Goal: Navigation & Orientation: Find specific page/section

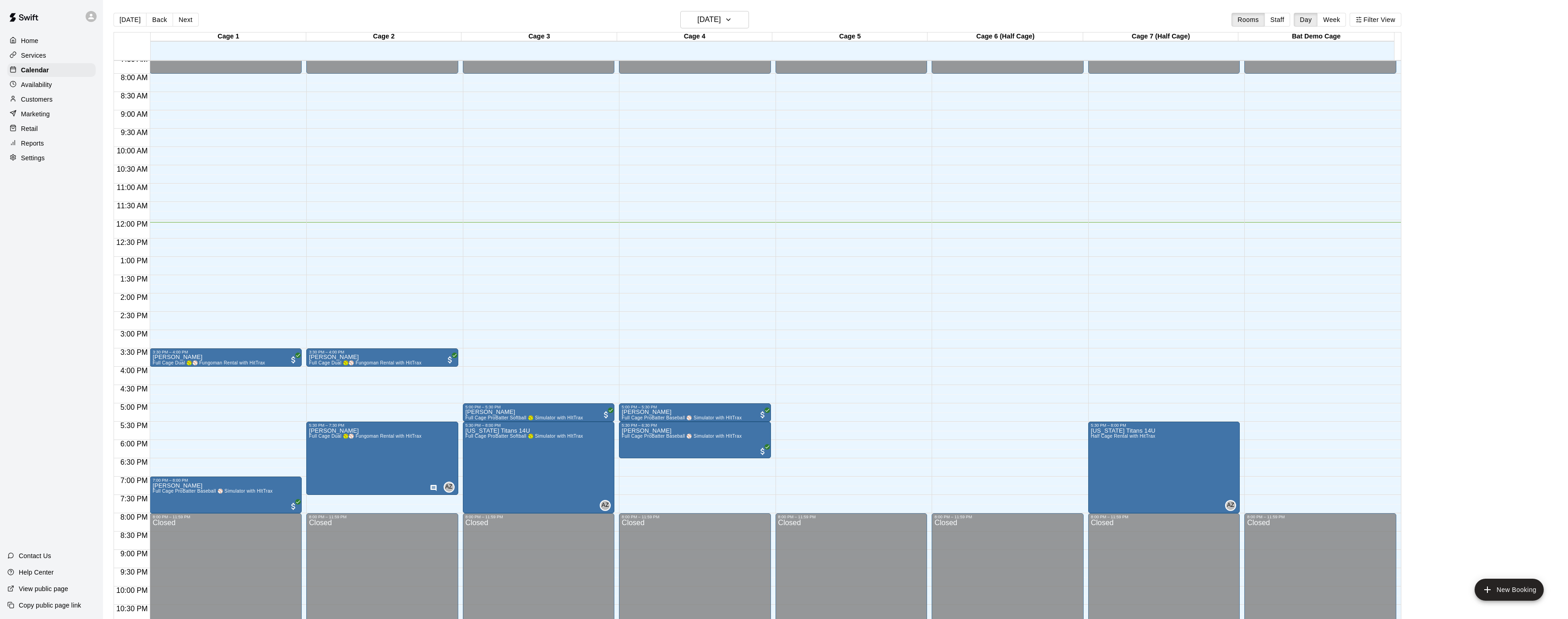
scroll to position [282, 0]
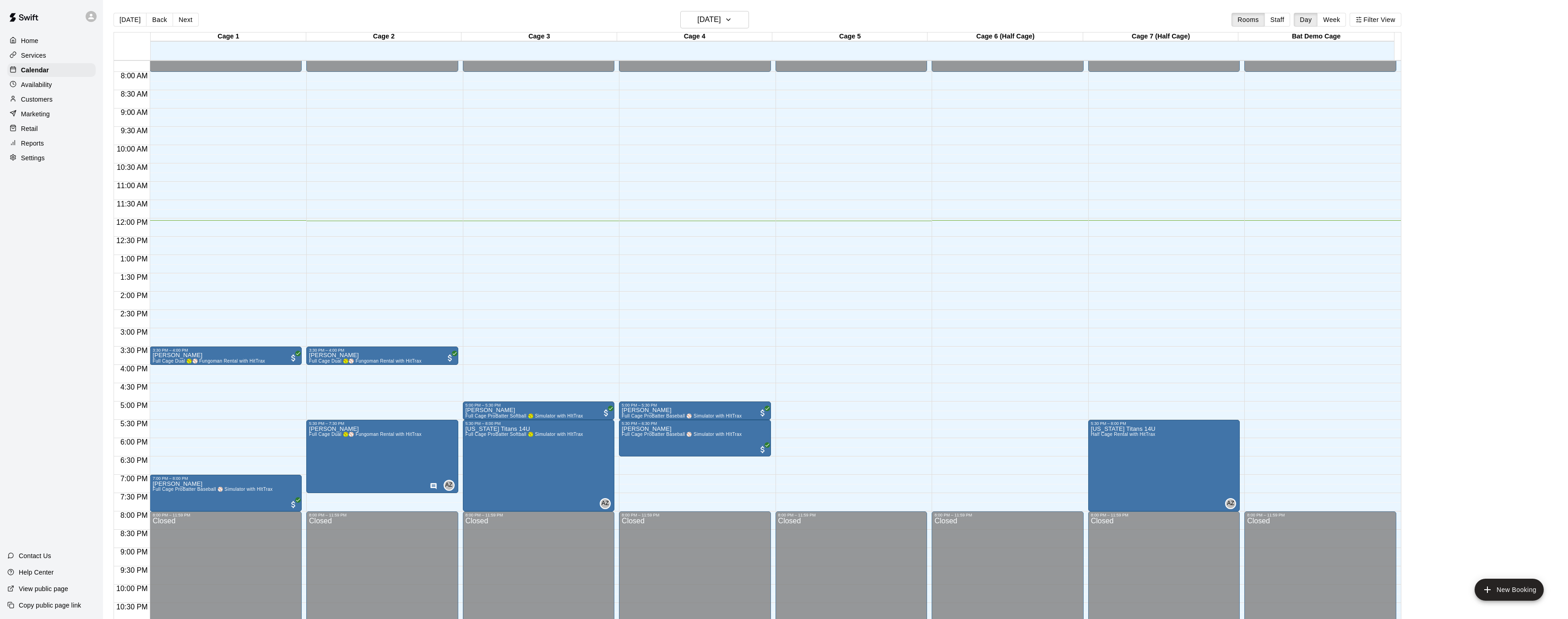
click at [48, 110] on p "Marketing" at bounding box center [35, 114] width 29 height 9
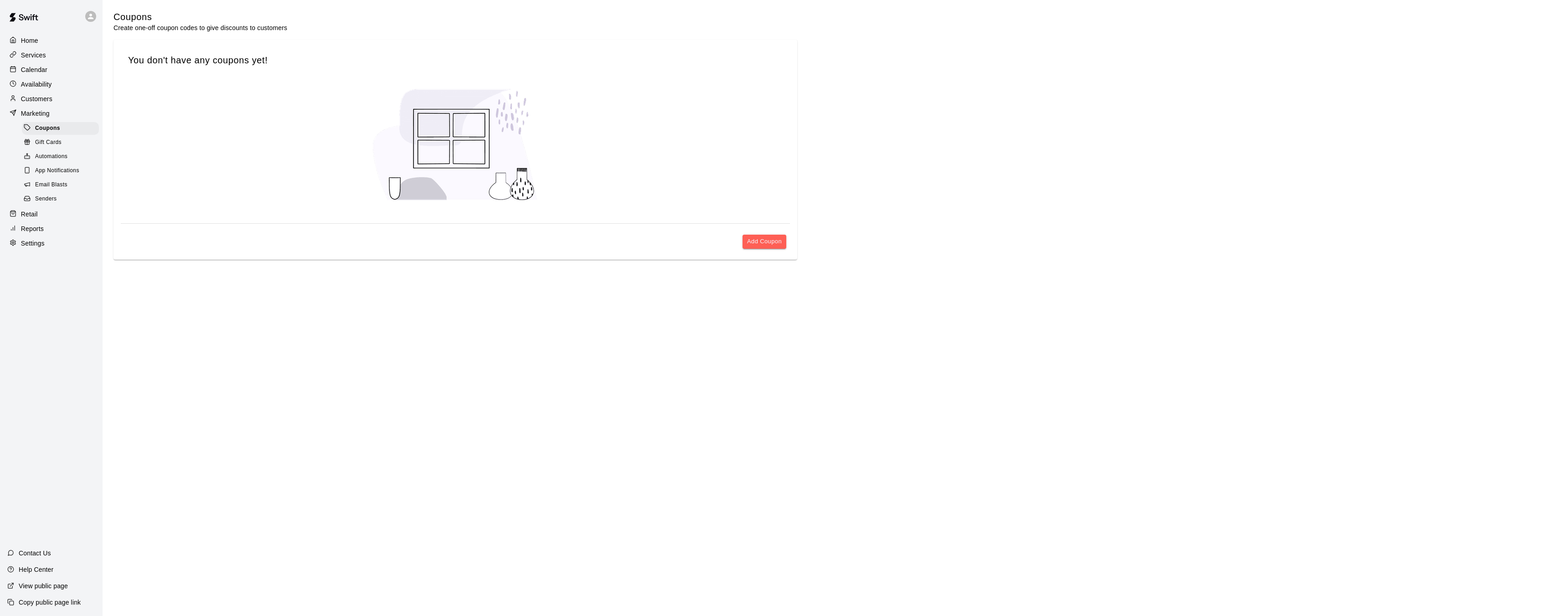
click at [50, 101] on p "Customers" at bounding box center [37, 99] width 32 height 9
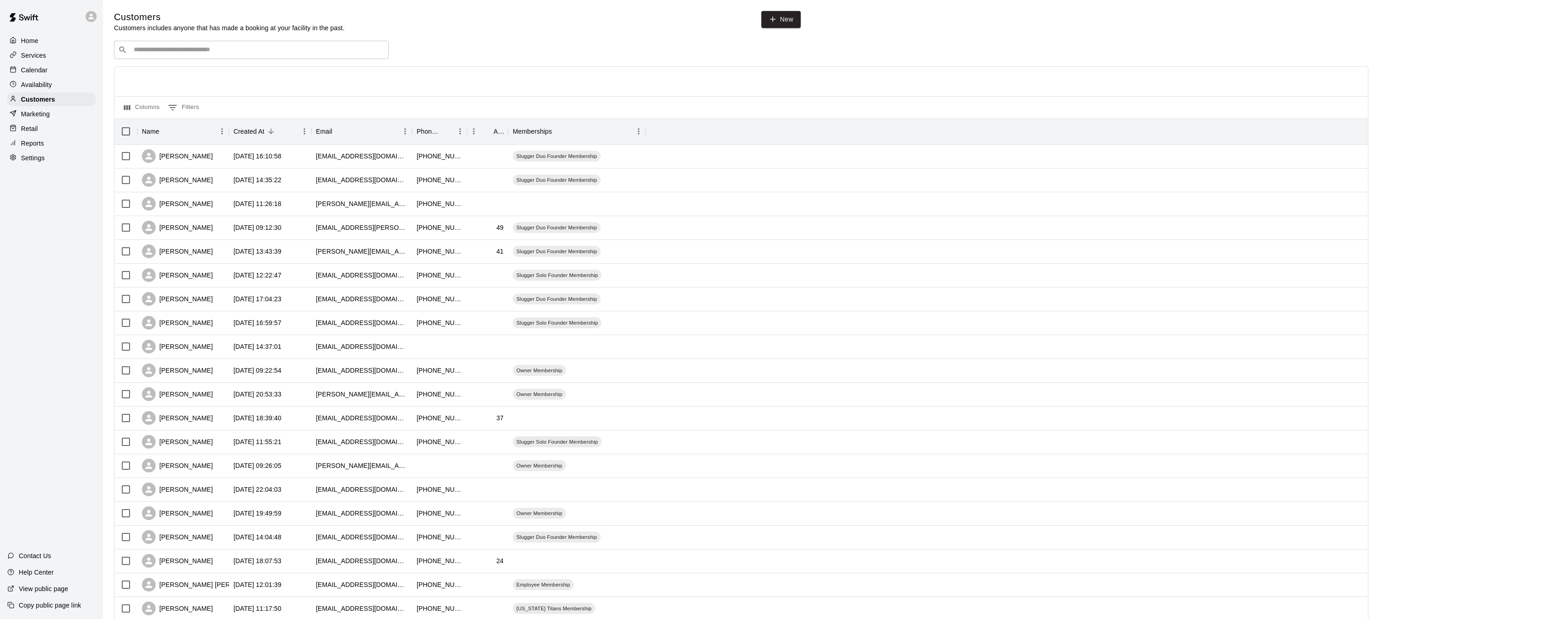
scroll to position [171, 0]
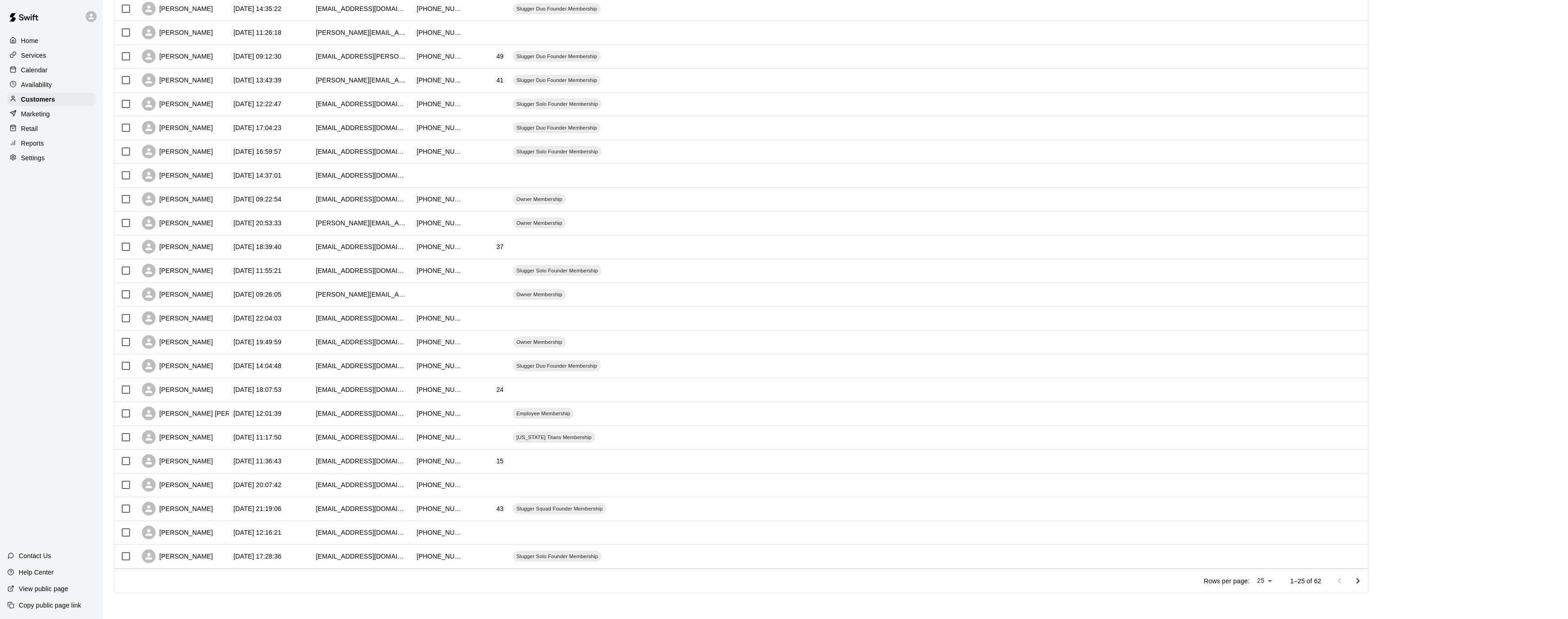
click at [1360, 579] on icon "Go to next page" at bounding box center [1358, 581] width 11 height 11
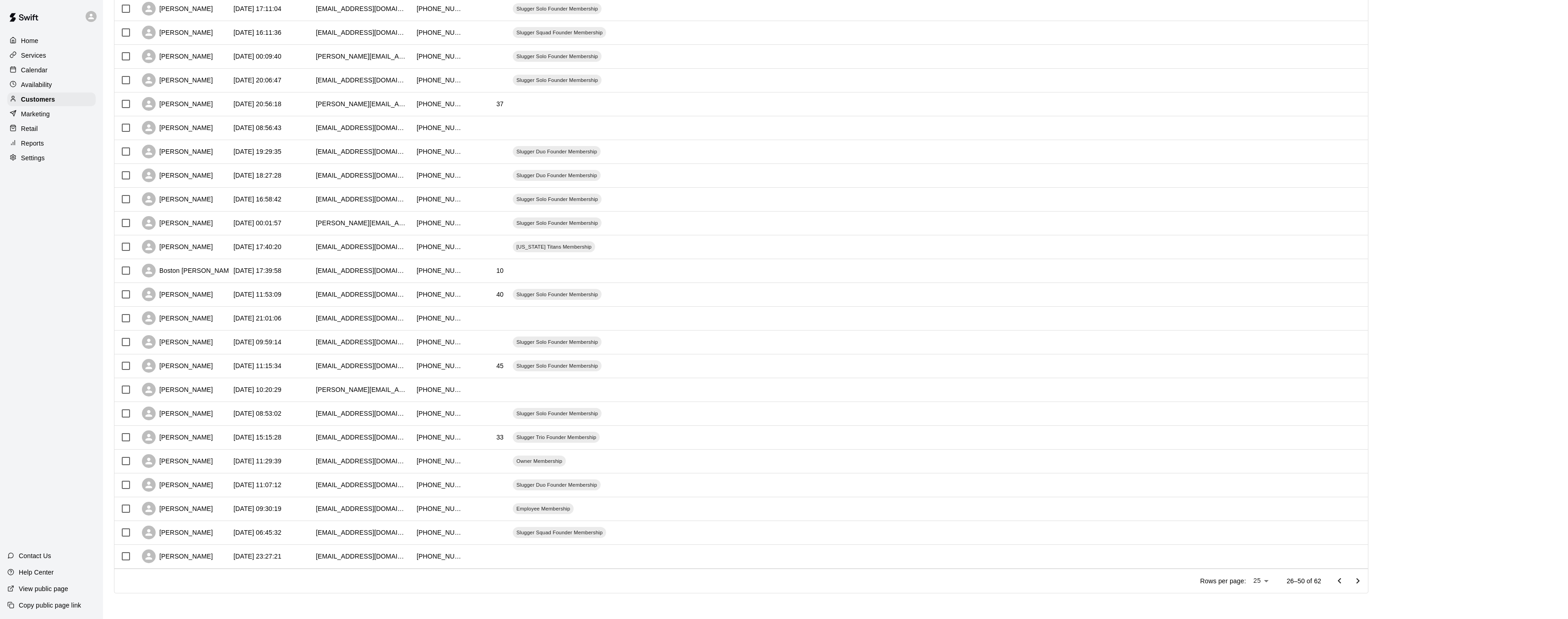
drag, startPoint x: 1345, startPoint y: 582, endPoint x: 1329, endPoint y: 578, distance: 16.5
click at [1345, 582] on icon "Go to previous page" at bounding box center [1339, 581] width 11 height 11
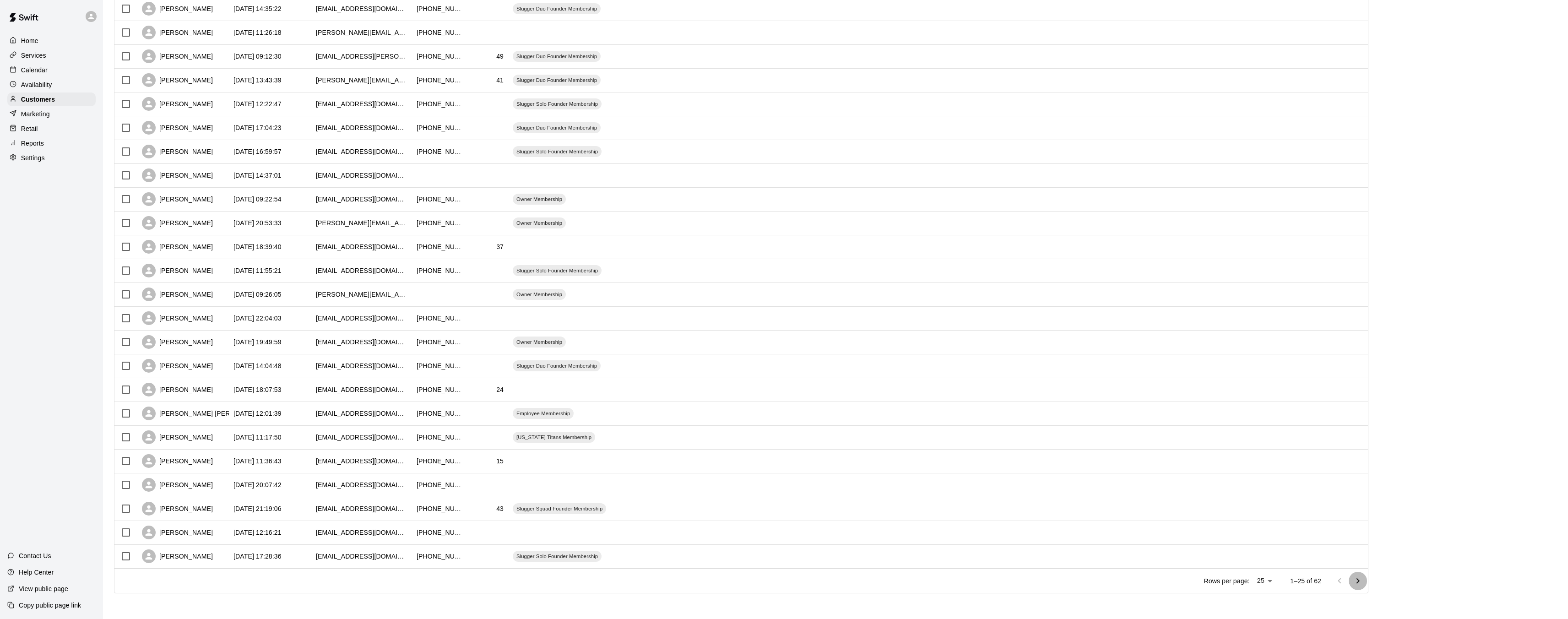
click at [1363, 577] on icon "Go to next page" at bounding box center [1358, 581] width 11 height 11
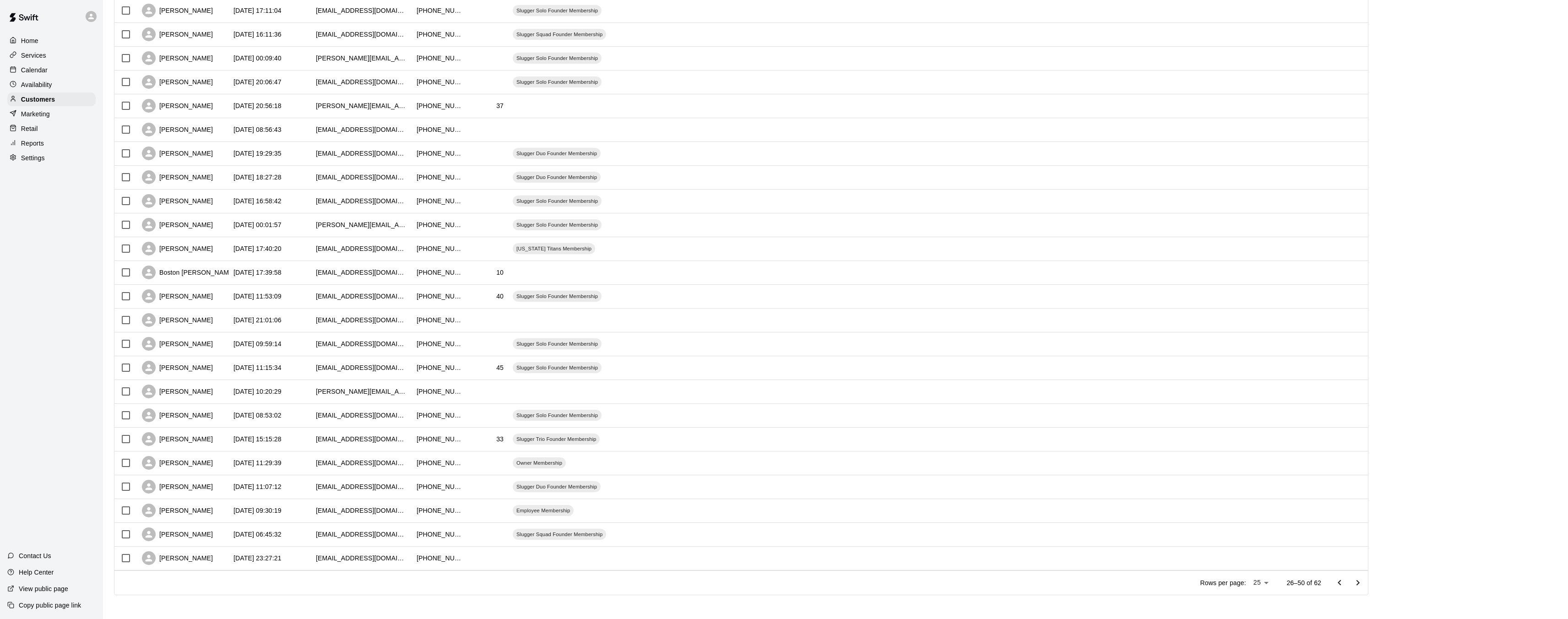
scroll to position [168, 0]
drag, startPoint x: 1365, startPoint y: 588, endPoint x: 1356, endPoint y: 590, distance: 9.2
click at [1363, 588] on icon "Go to next page" at bounding box center [1358, 585] width 11 height 11
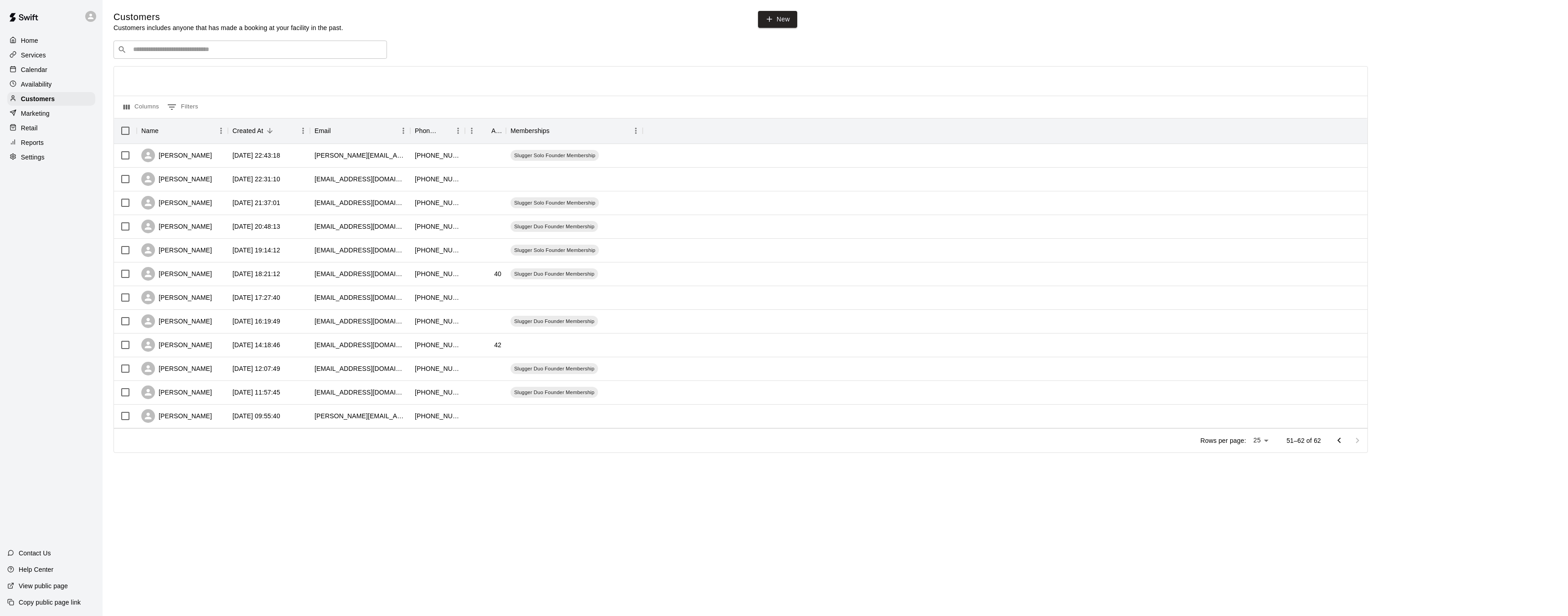
click at [1340, 444] on icon "Go to previous page" at bounding box center [1339, 441] width 11 height 11
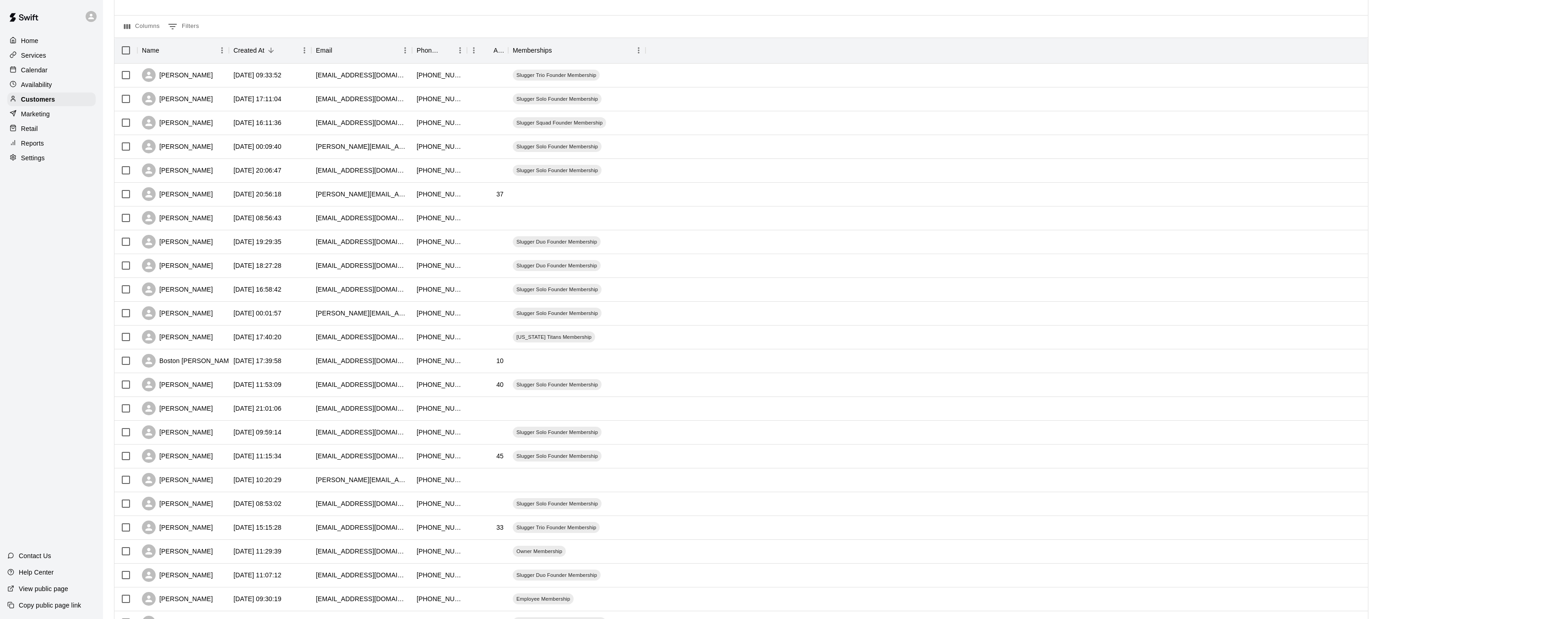
scroll to position [171, 0]
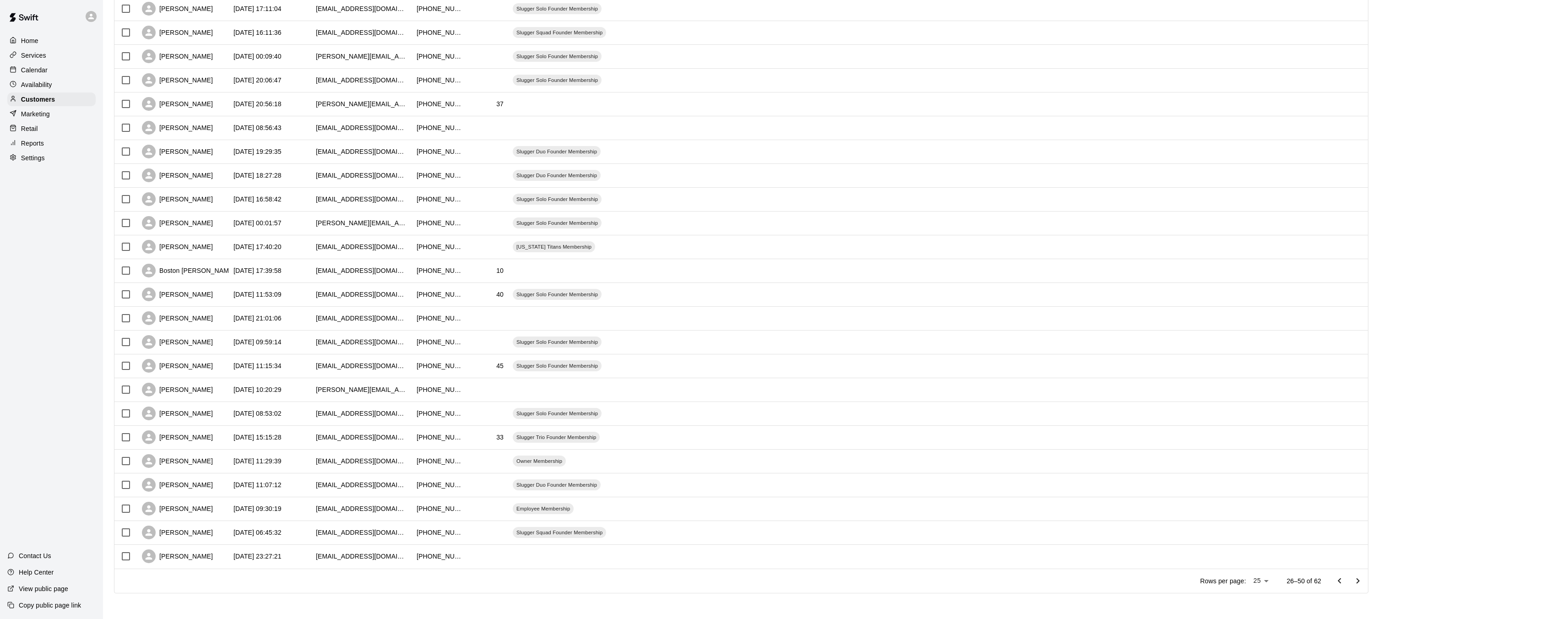
click at [1338, 584] on button "Go to previous page" at bounding box center [1339, 581] width 18 height 18
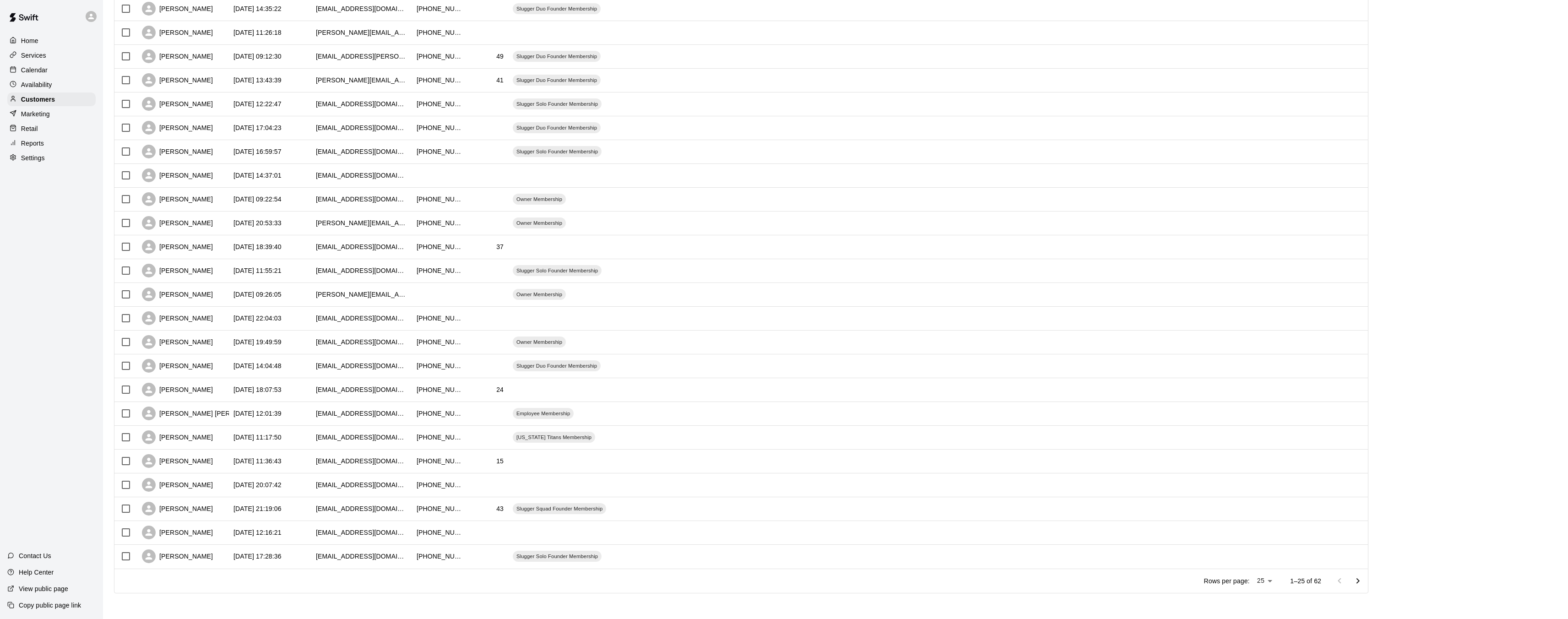
click at [23, 41] on p "Home" at bounding box center [29, 40] width 17 height 9
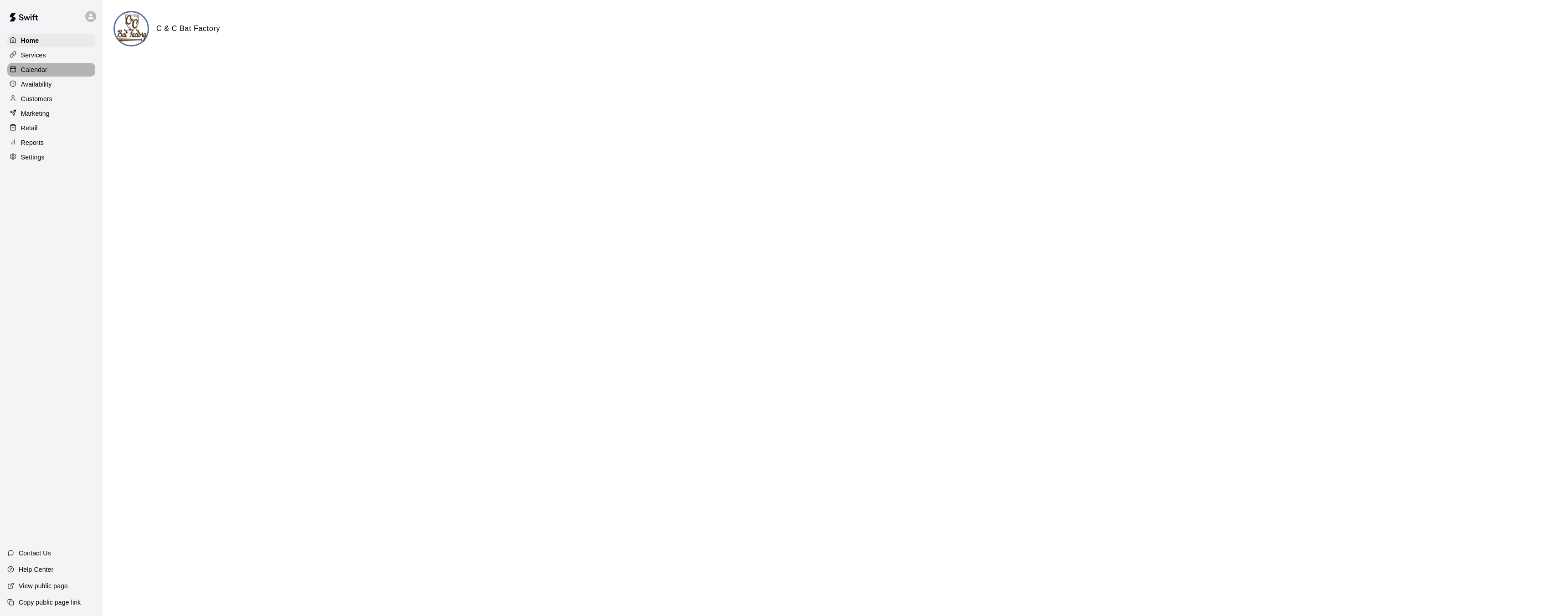
click at [52, 73] on div "Calendar" at bounding box center [51, 69] width 88 height 13
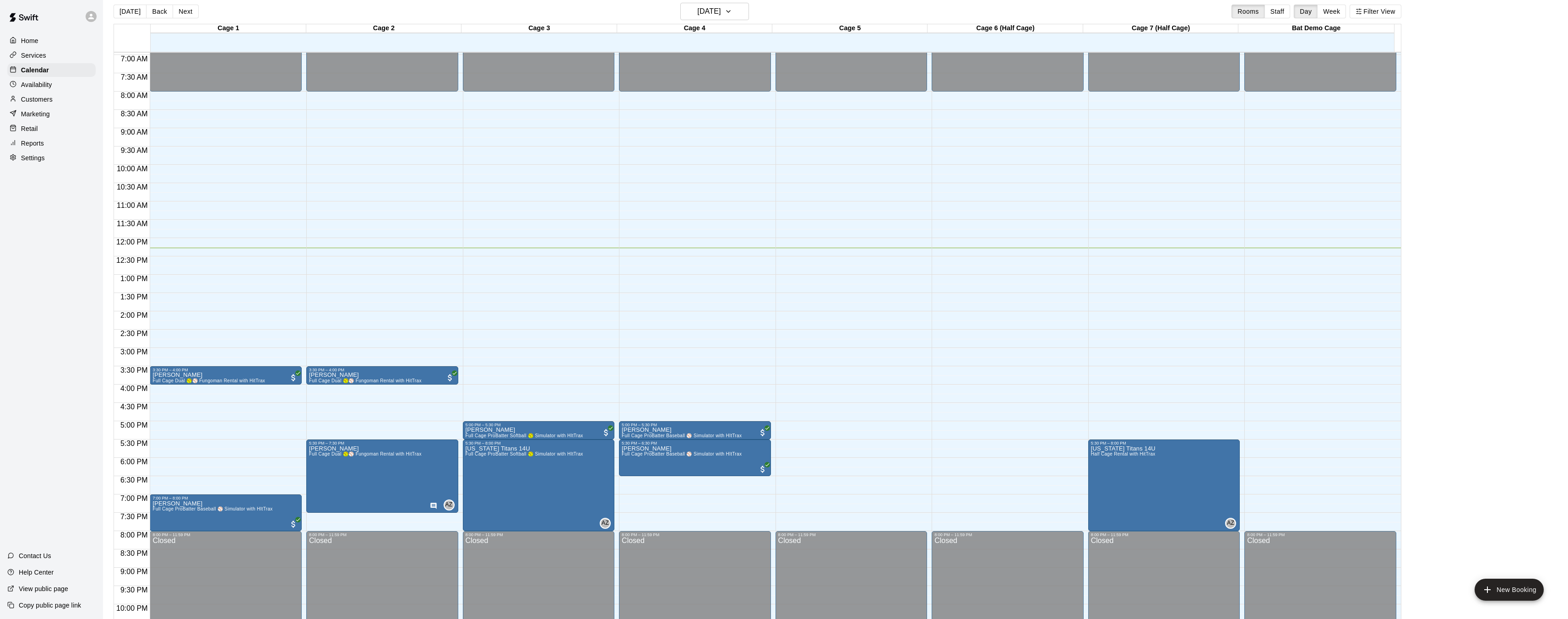
scroll to position [254, 0]
click at [446, 506] on span "AZ" at bounding box center [449, 505] width 7 height 9
click at [399, 500] on div at bounding box center [787, 310] width 1575 height 619
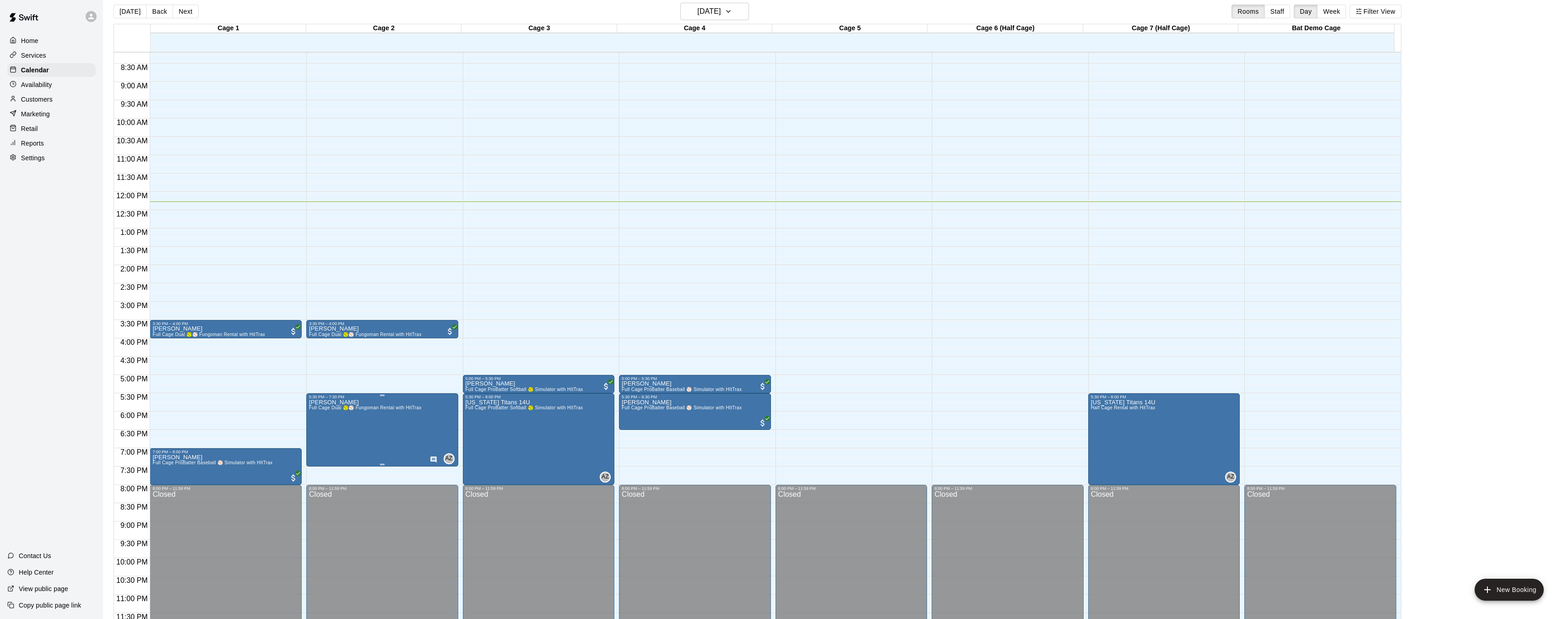
scroll to position [287, 0]
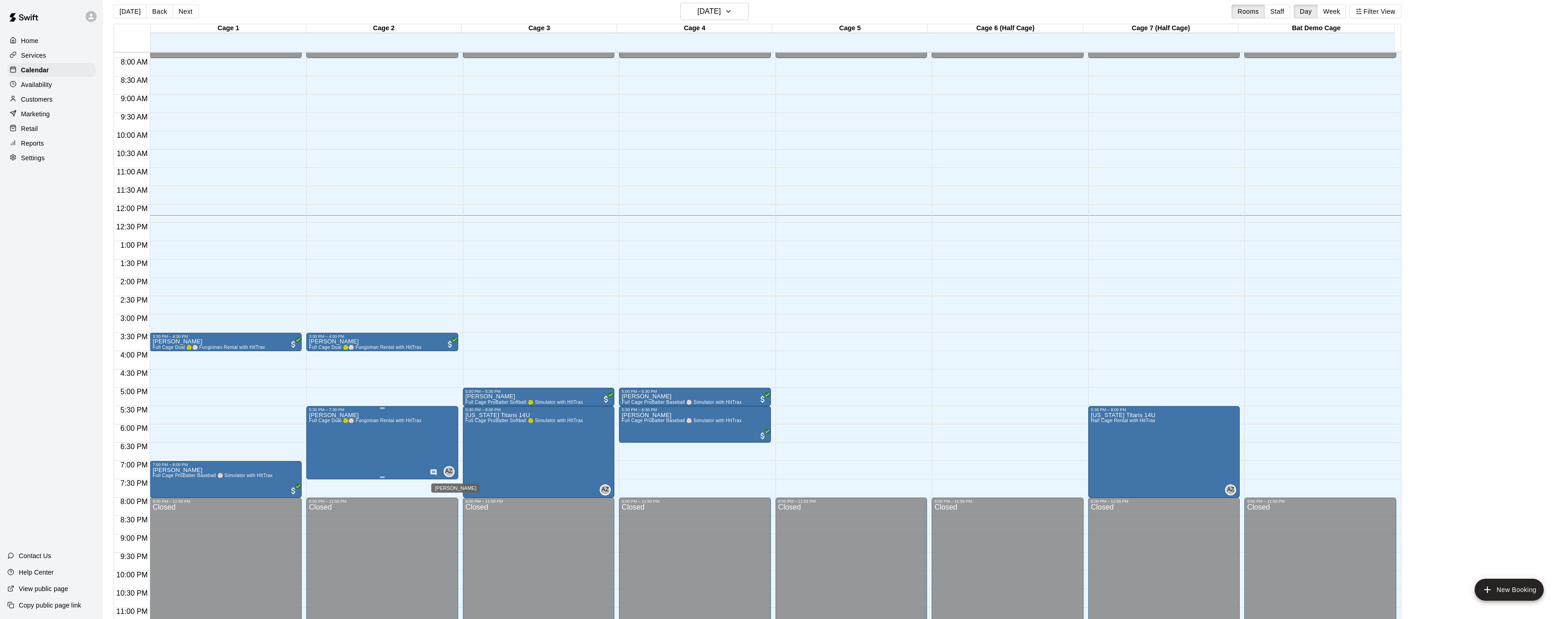
click at [447, 473] on span "AZ" at bounding box center [449, 472] width 7 height 9
click at [402, 454] on div at bounding box center [787, 310] width 1575 height 619
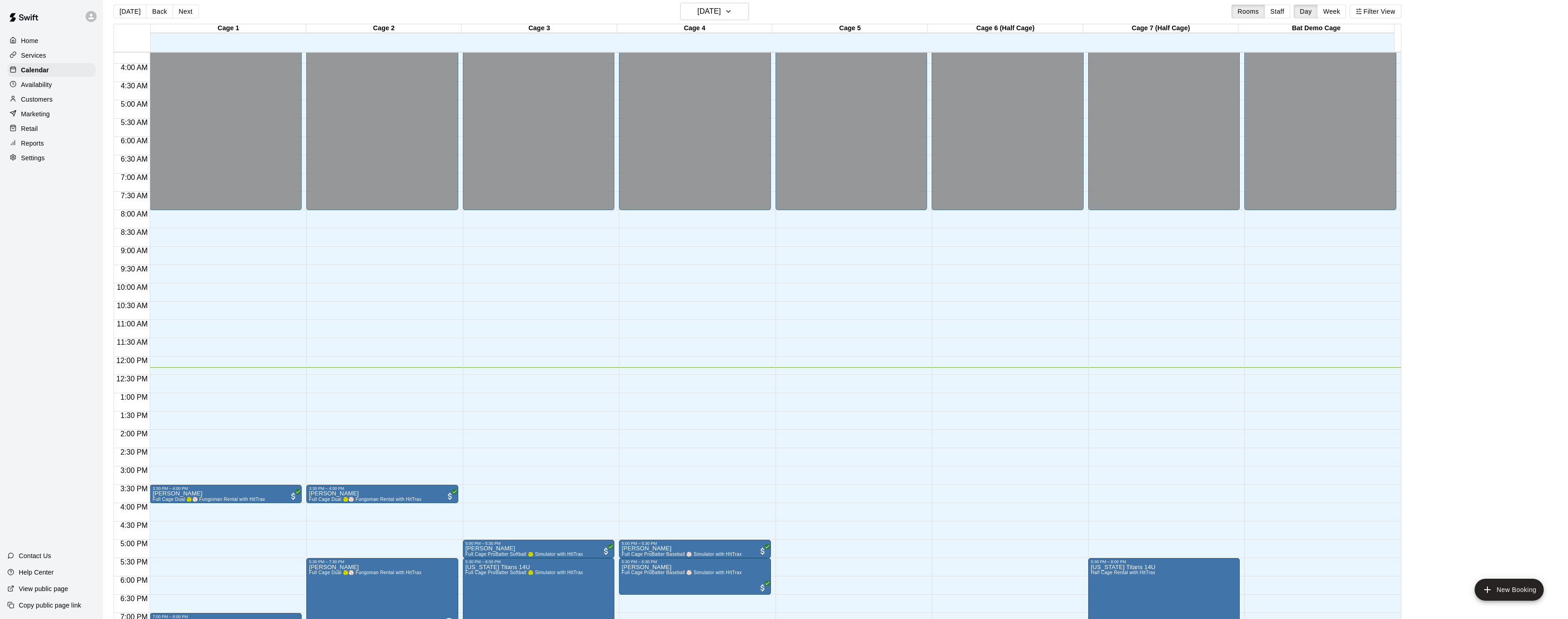
scroll to position [210, 0]
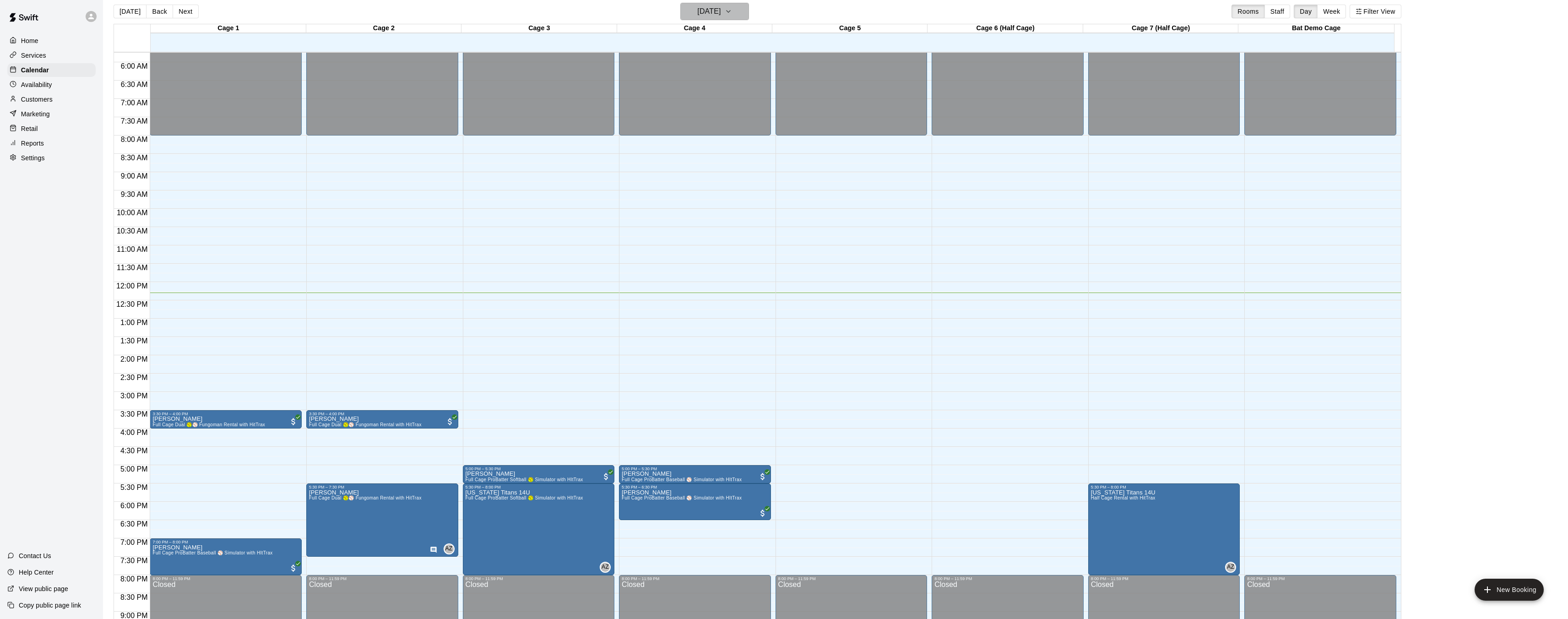
click at [732, 13] on icon "button" at bounding box center [728, 12] width 7 height 11
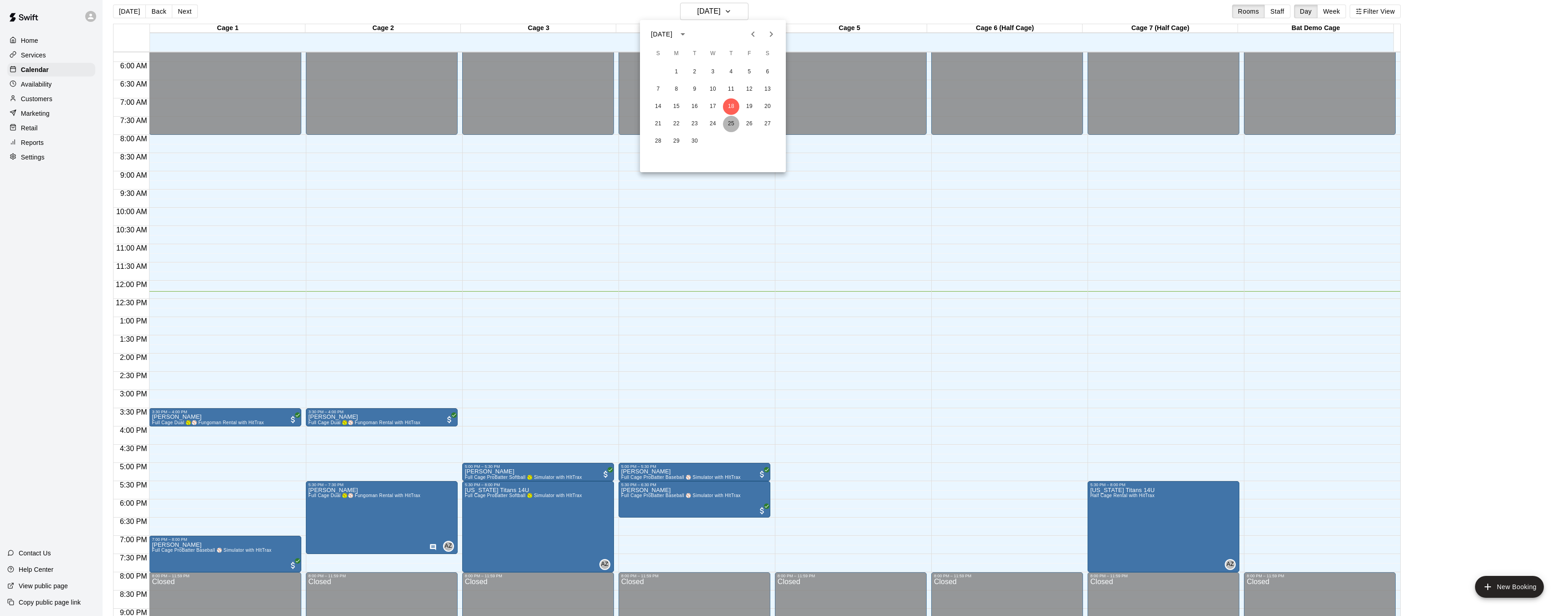
click at [732, 122] on button "25" at bounding box center [731, 124] width 16 height 16
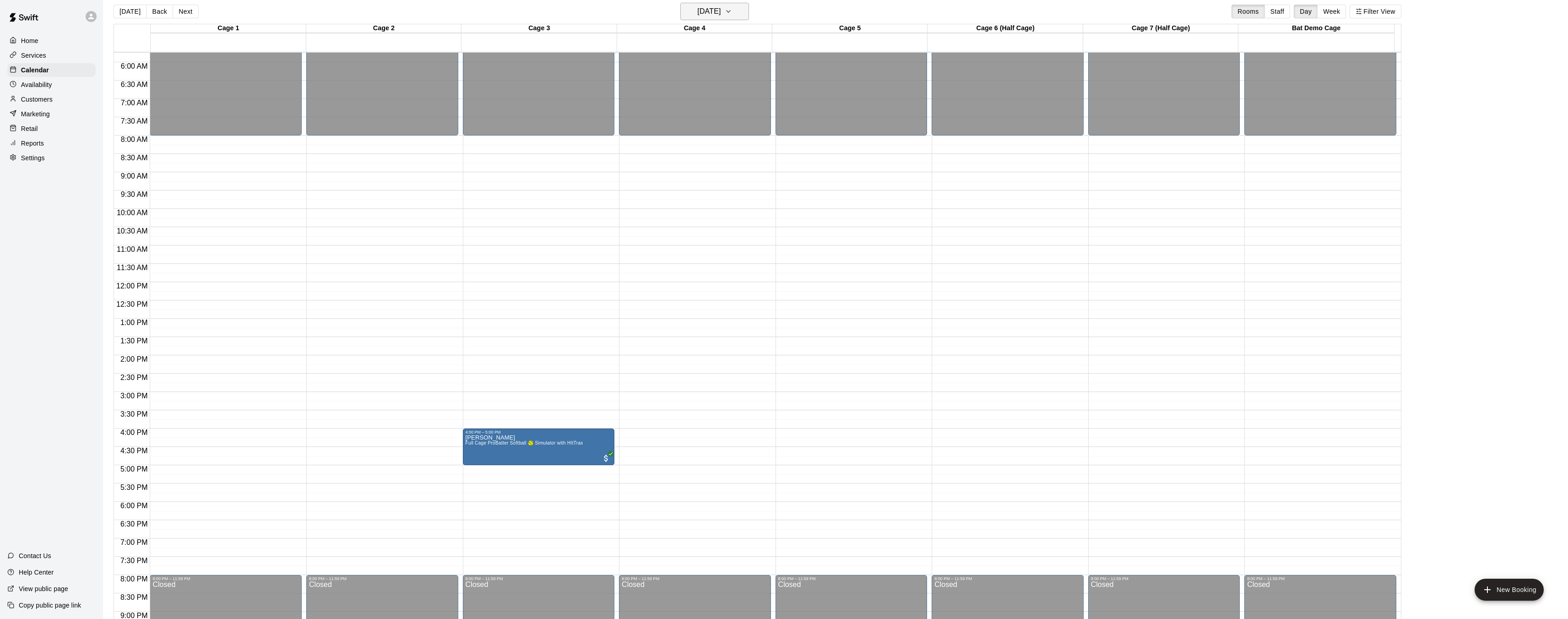
click at [732, 10] on icon "button" at bounding box center [728, 12] width 7 height 11
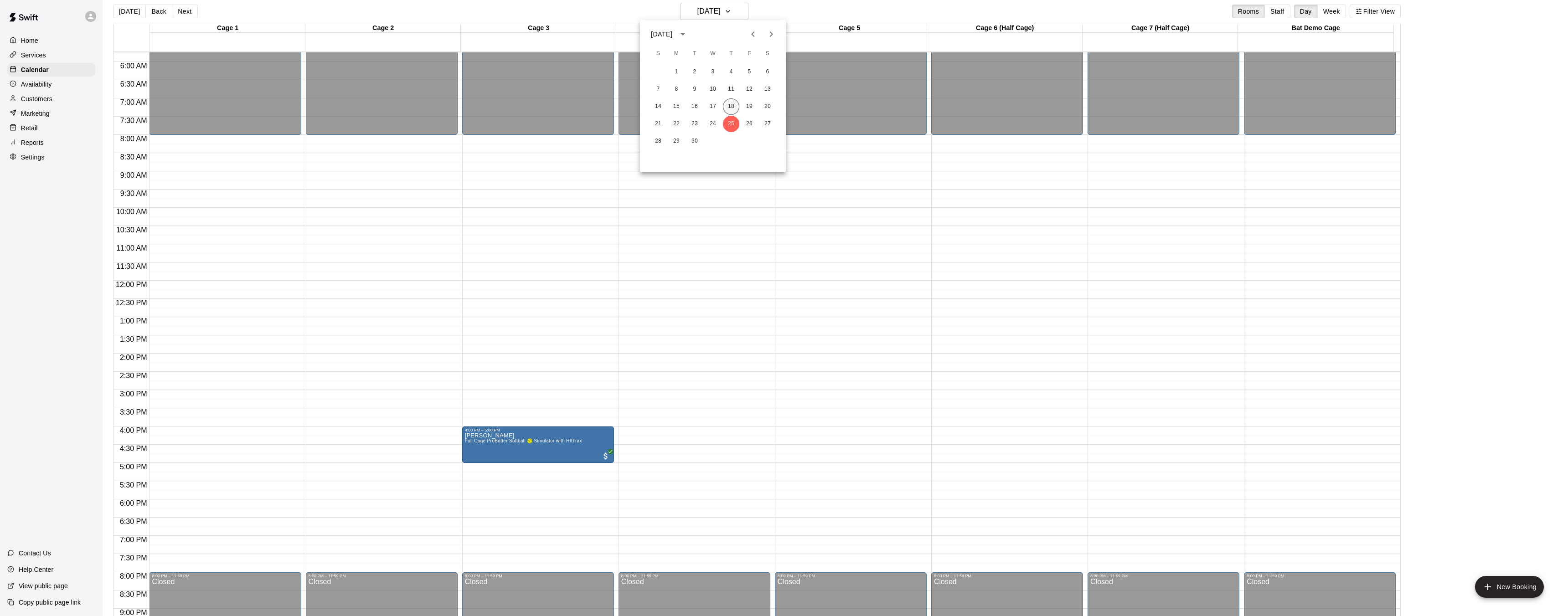
click at [734, 105] on button "18" at bounding box center [731, 107] width 16 height 16
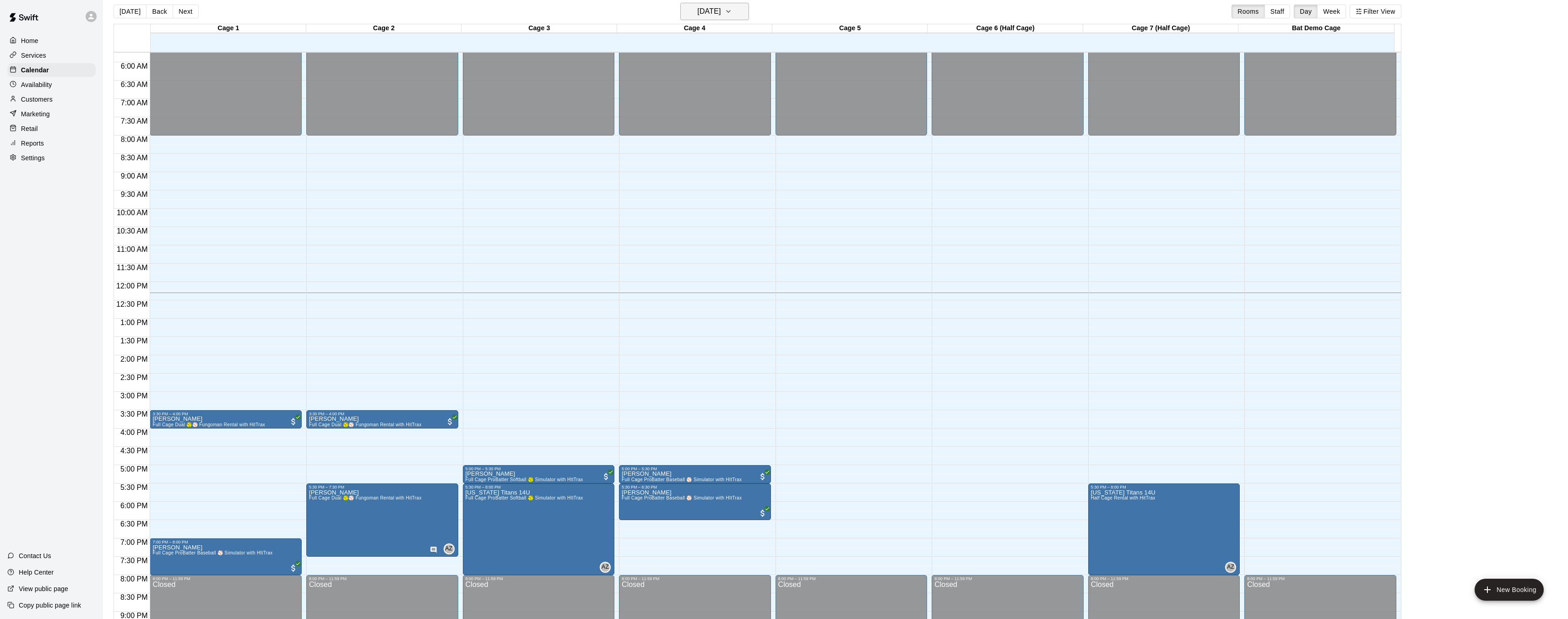
click at [730, 12] on icon "button" at bounding box center [728, 11] width 4 height 2
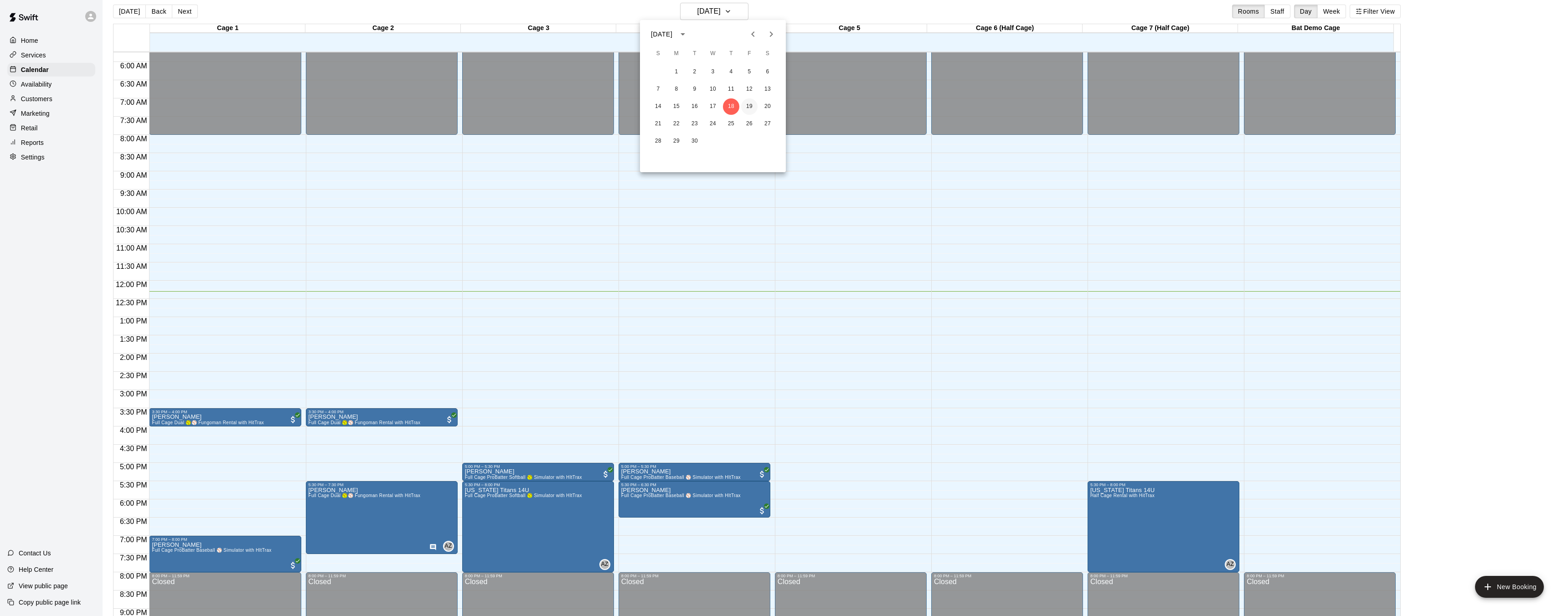
click at [748, 105] on button "19" at bounding box center [749, 107] width 16 height 16
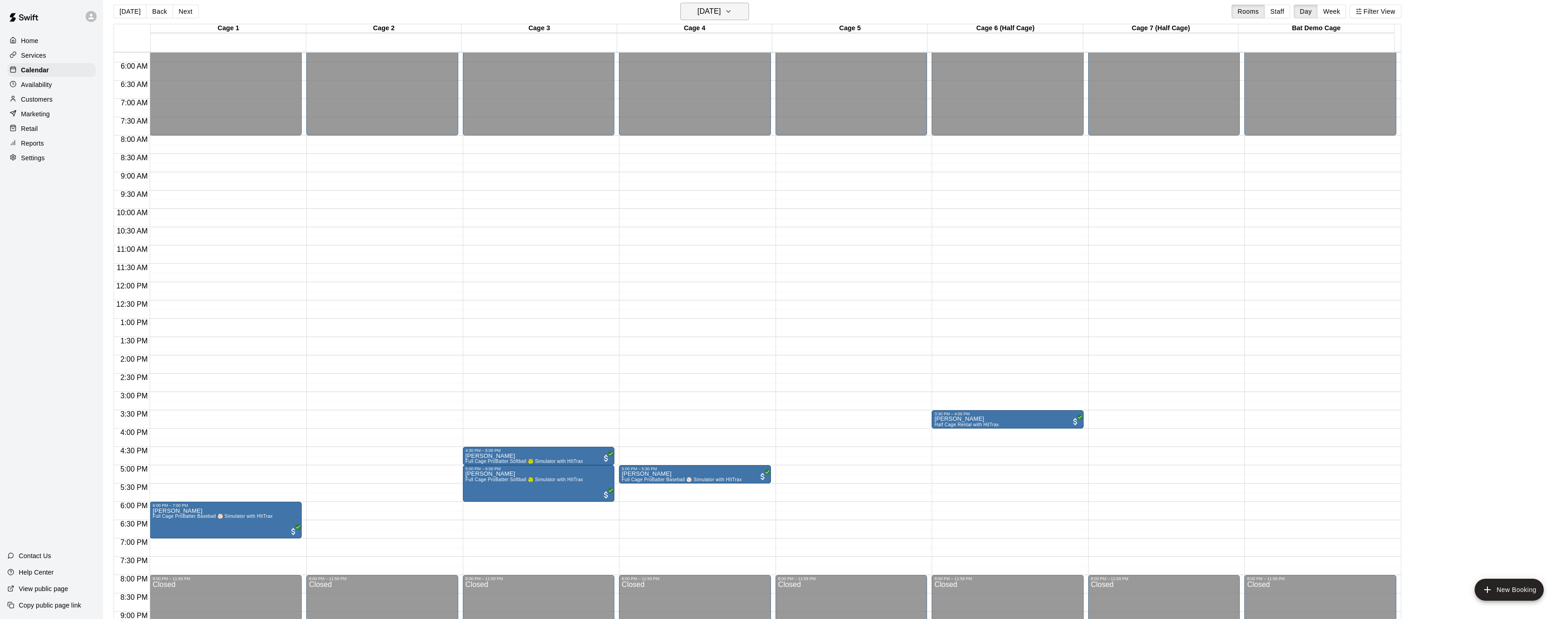
click at [732, 11] on icon "button" at bounding box center [728, 12] width 7 height 11
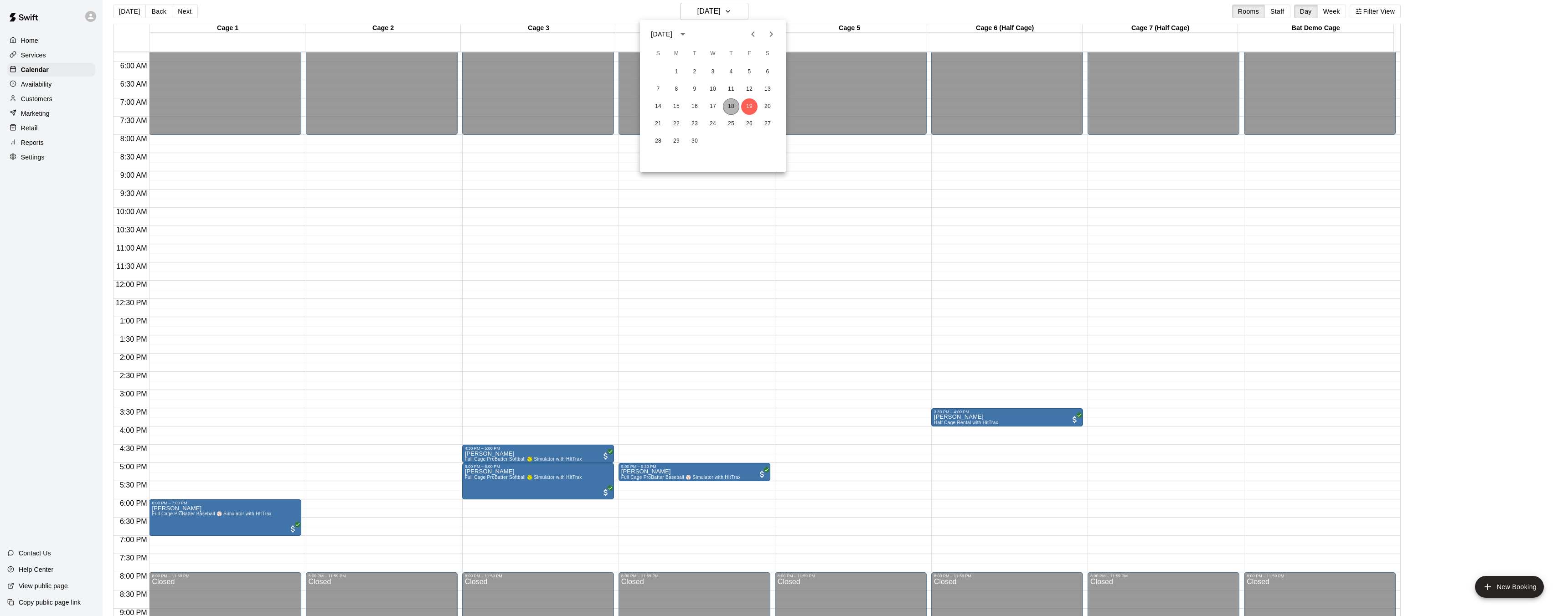
click at [727, 107] on button "18" at bounding box center [731, 107] width 16 height 16
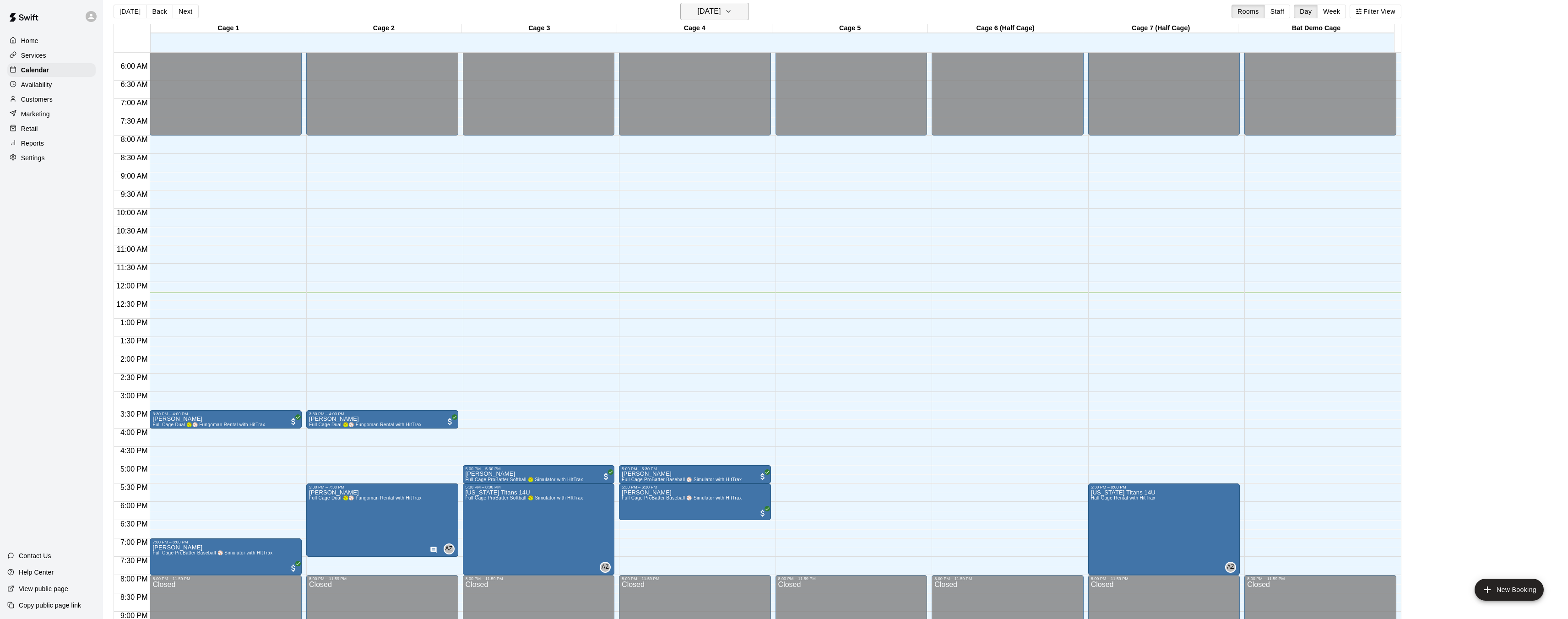
click at [732, 9] on icon "button" at bounding box center [728, 12] width 7 height 11
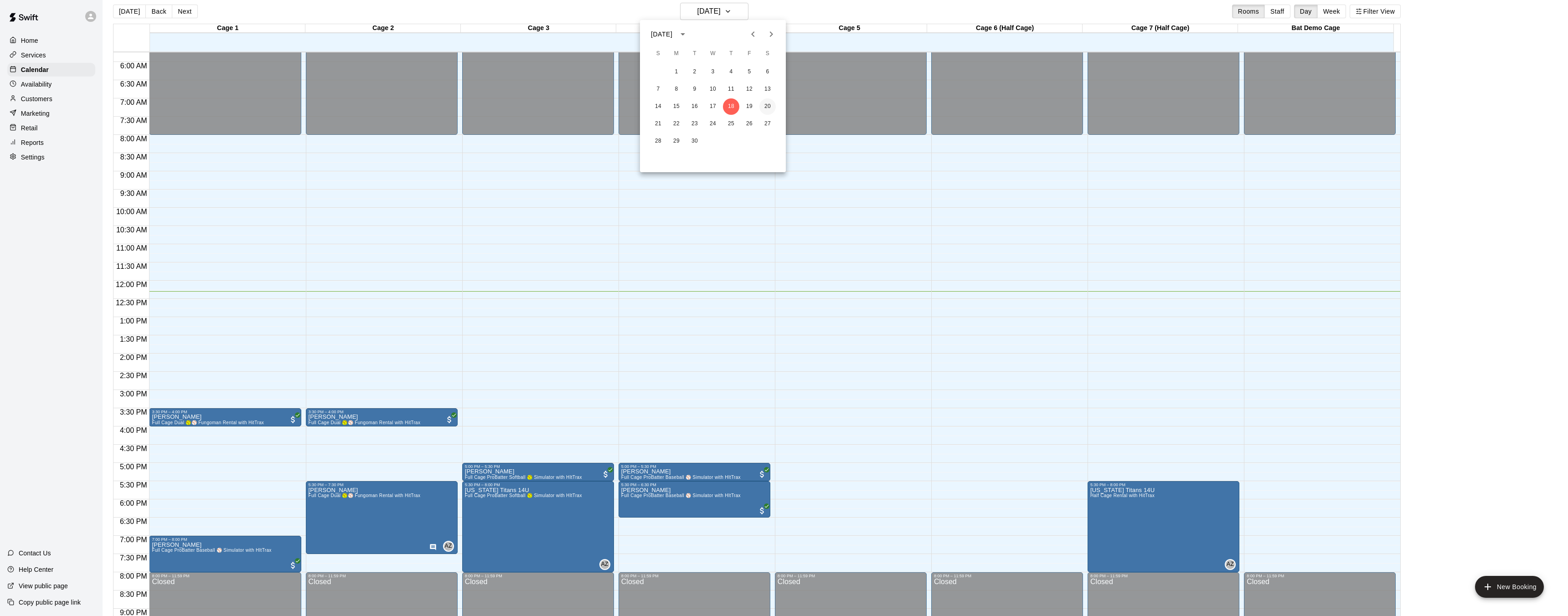
click at [763, 106] on button "20" at bounding box center [768, 107] width 16 height 16
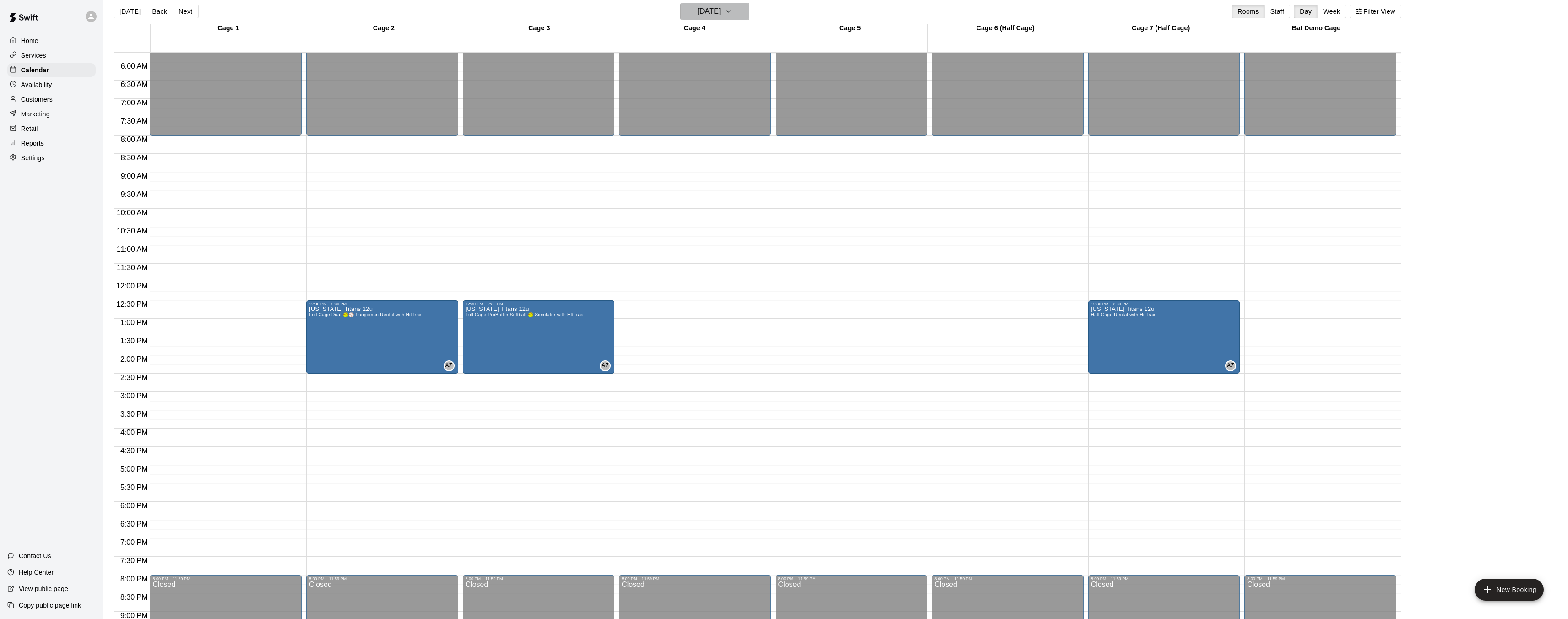
click at [746, 17] on button "[DATE]" at bounding box center [715, 11] width 68 height 17
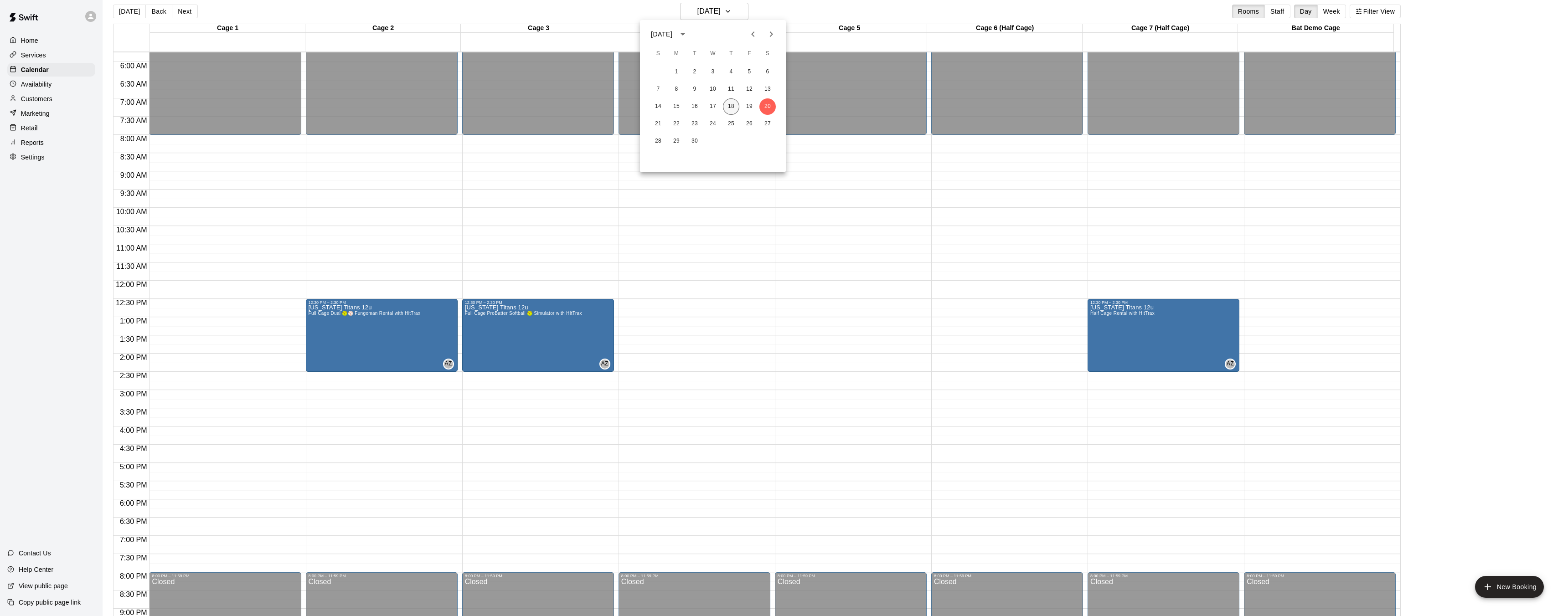
click at [736, 107] on button "18" at bounding box center [731, 107] width 16 height 16
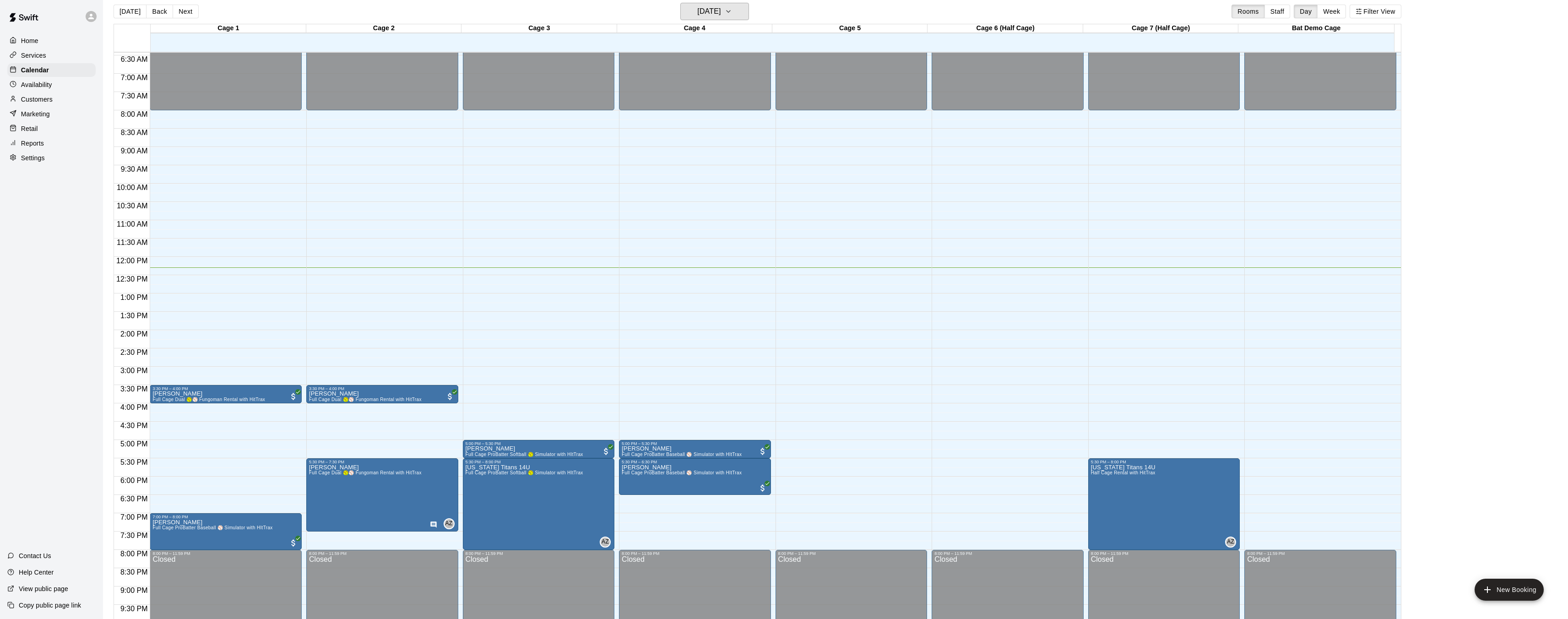
scroll to position [237, 0]
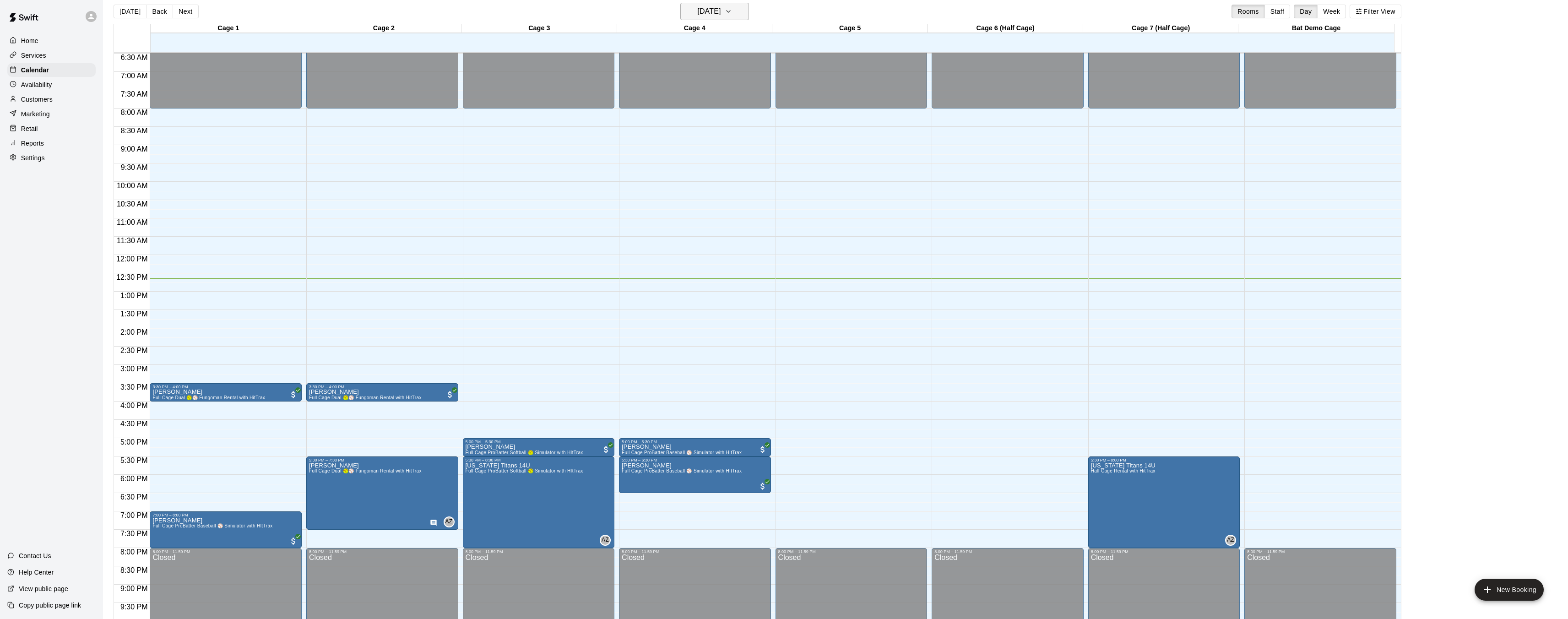
drag, startPoint x: 756, startPoint y: 17, endPoint x: 738, endPoint y: 14, distance: 18.2
click at [738, 14] on button "[DATE]" at bounding box center [715, 11] width 68 height 17
click at [754, 15] on div at bounding box center [784, 310] width 1568 height 619
click at [754, 15] on div "[DATE] Back [DATE][DATE] Rooms Staff Day Week Filter View" at bounding box center [757, 13] width 1287 height 21
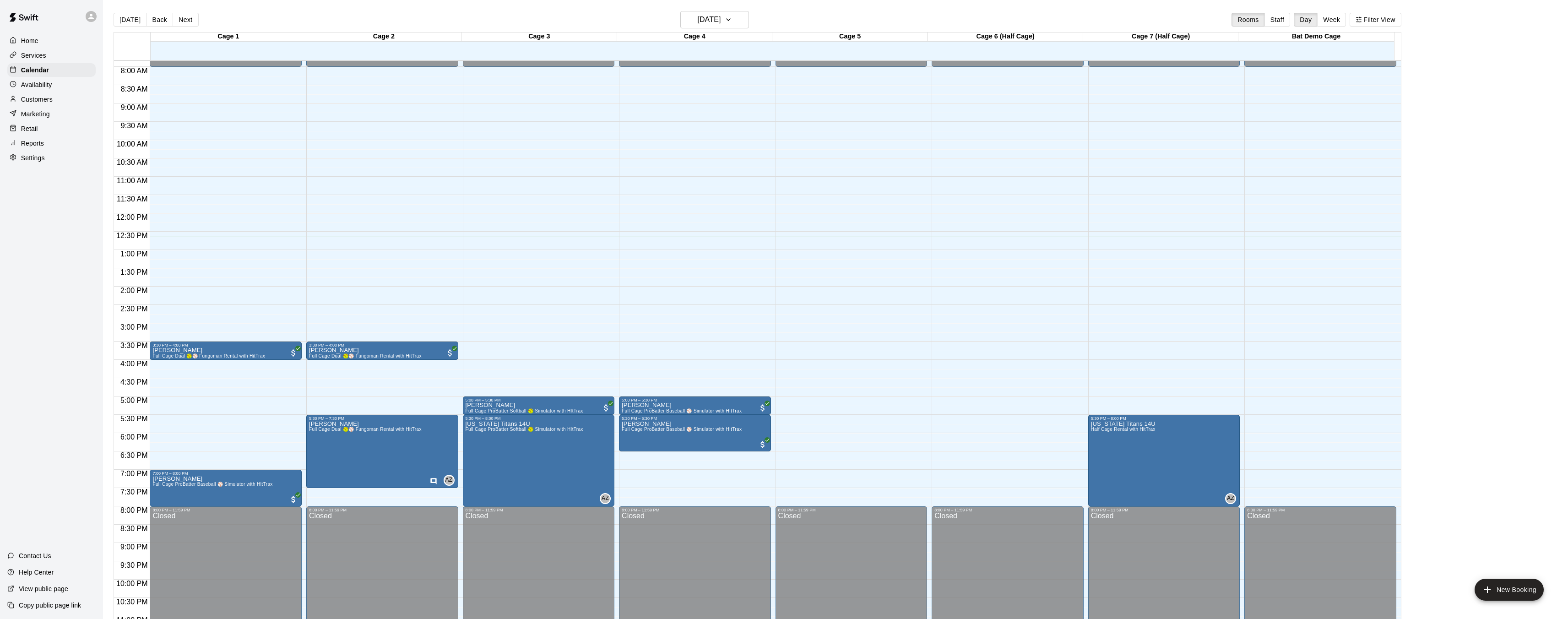
scroll to position [287, 0]
